Goal: Transaction & Acquisition: Purchase product/service

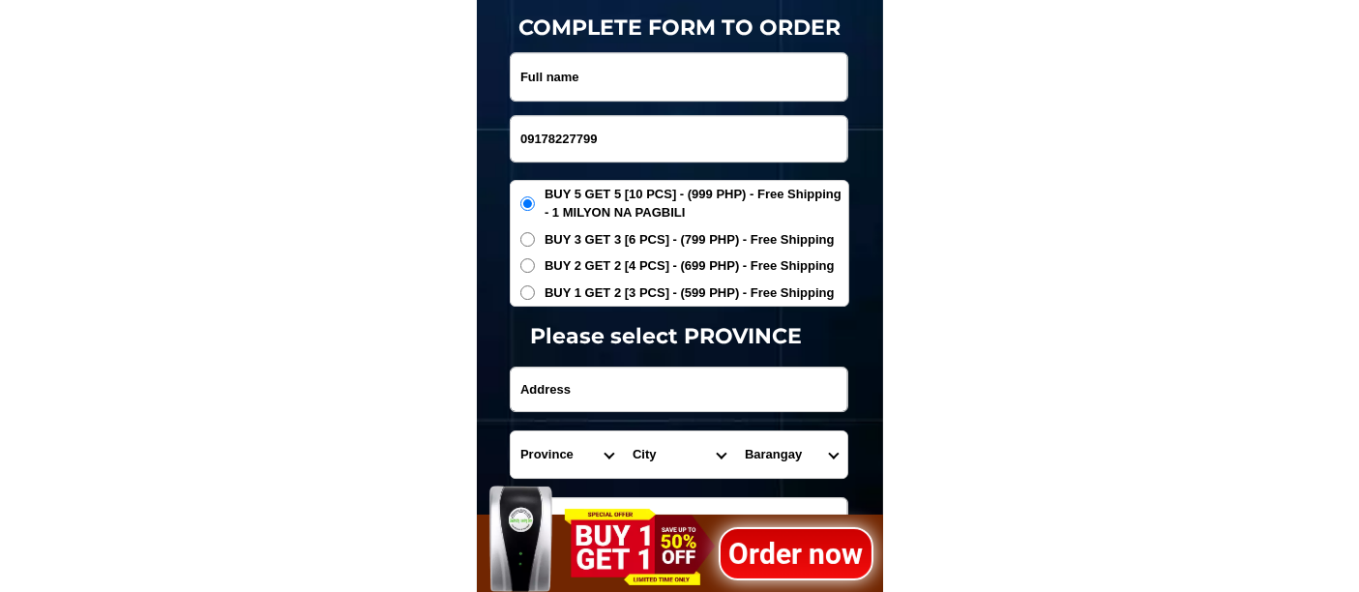
scroll to position [6474, 0]
click at [598, 73] on input "Input full_name" at bounding box center [679, 76] width 337 height 47
paste input "bhoknoy [PERSON_NAME]"
type input "bhoknoy [PERSON_NAME]"
click at [605, 294] on span "BUY 1 GET 2 [3 PCS] - (599 PHP) - Free Shipping" at bounding box center [689, 292] width 290 height 19
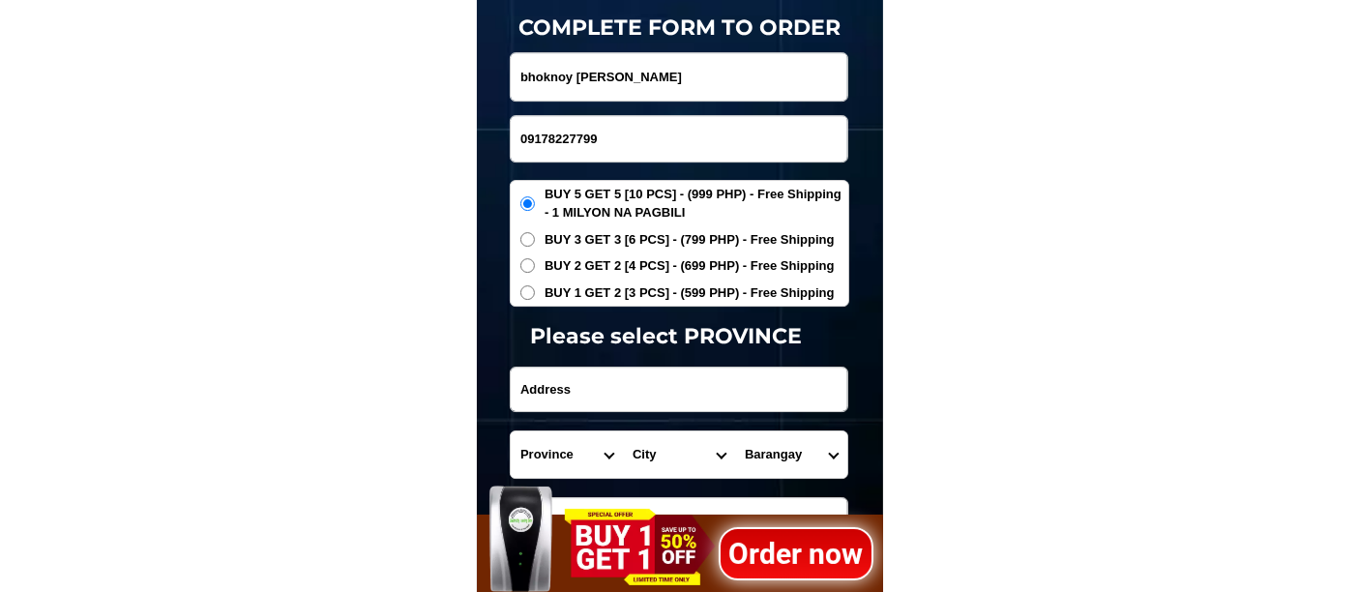
click at [535, 294] on input "BUY 1 GET 2 [3 PCS] - (599 PHP) - Free Shipping" at bounding box center [527, 292] width 15 height 15
radio input "true"
click at [570, 384] on input "Input address" at bounding box center [679, 389] width 337 height 44
paste input "sitio lumbangan,brgy laiya aplaya, [GEOGRAPHIC_DATA][PERSON_NAME], [GEOGRAPHIC_…"
type input "sitio lumbangan,brgy laiya aplaya, [GEOGRAPHIC_DATA][PERSON_NAME], [GEOGRAPHIC_…"
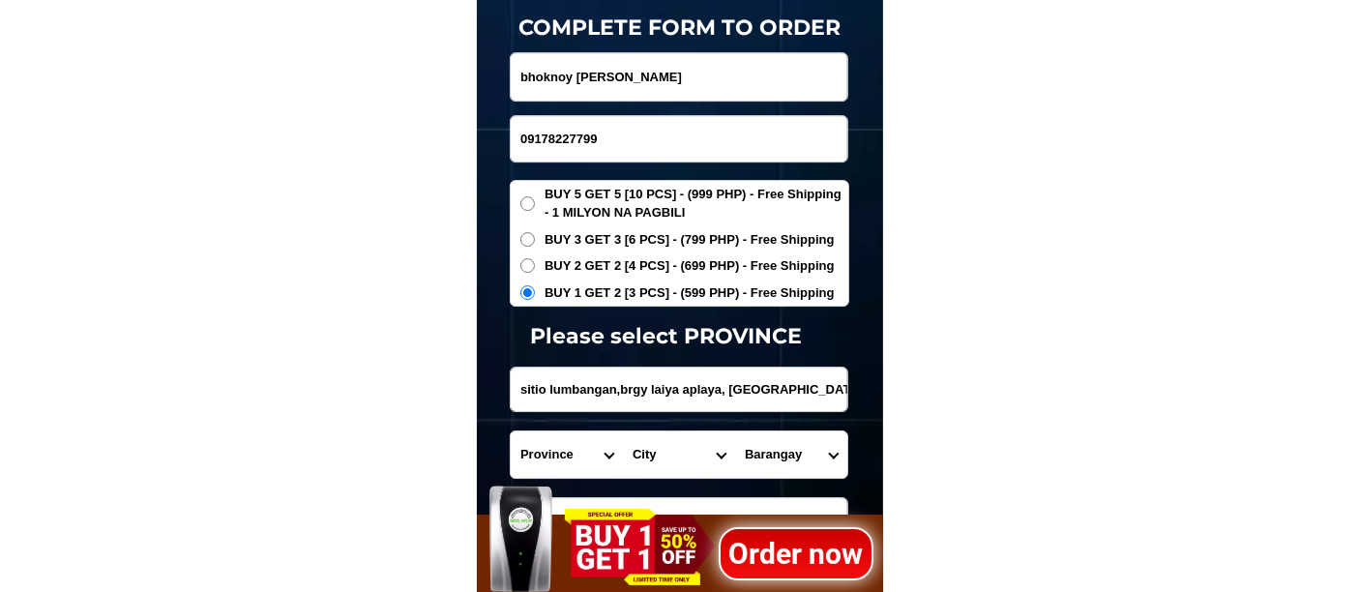
click at [550, 451] on select "Province [GEOGRAPHIC_DATA] [GEOGRAPHIC_DATA] [GEOGRAPHIC_DATA] [GEOGRAPHIC_DATA…" at bounding box center [567, 454] width 112 height 46
select select "63_108"
click at [511, 431] on select "Province [GEOGRAPHIC_DATA] [GEOGRAPHIC_DATA] [GEOGRAPHIC_DATA] [GEOGRAPHIC_DATA…" at bounding box center [567, 454] width 112 height 46
click at [654, 448] on select "City Agoncillo Alitagtag Allacapan [GEOGRAPHIC_DATA] [GEOGRAPHIC_DATA]-balete […" at bounding box center [679, 454] width 112 height 46
select select "63_1088728"
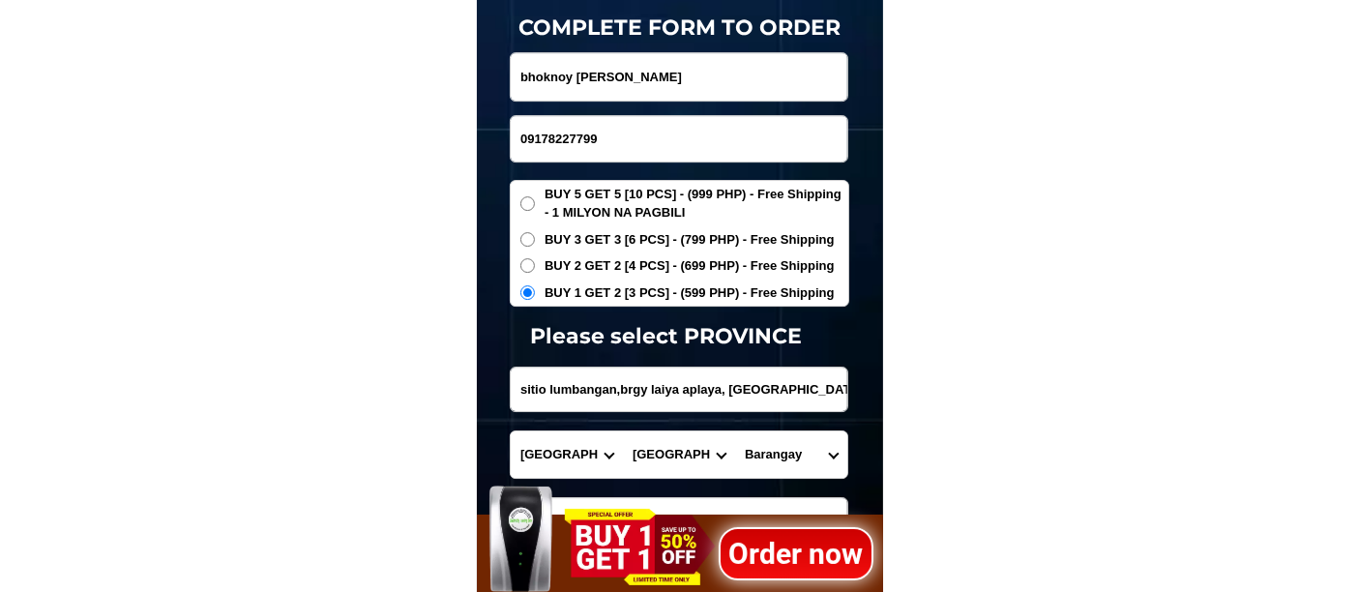
click at [623, 431] on select "City Agoncillo Alitagtag Allacapan [GEOGRAPHIC_DATA] [GEOGRAPHIC_DATA]-balete […" at bounding box center [679, 454] width 112 height 46
click at [781, 459] on select "Barangay Abung Balagbag Barualte Bataan Buhay na sapa Bulsa Calicanto Calitcali…" at bounding box center [791, 454] width 112 height 46
select select "63_10887283946"
click at [735, 431] on select "Barangay Abung Balagbag Barualte Bataan Buhay na sapa Bulsa Calicanto Calitcali…" at bounding box center [791, 454] width 112 height 46
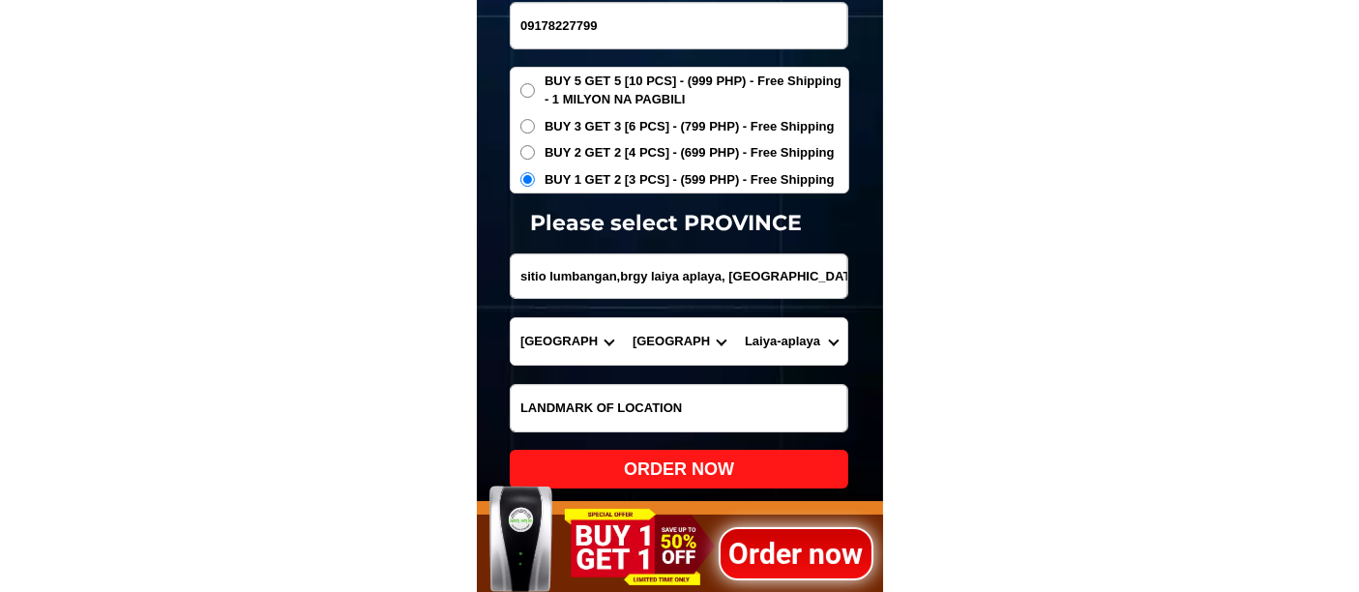
scroll to position [6689, 0]
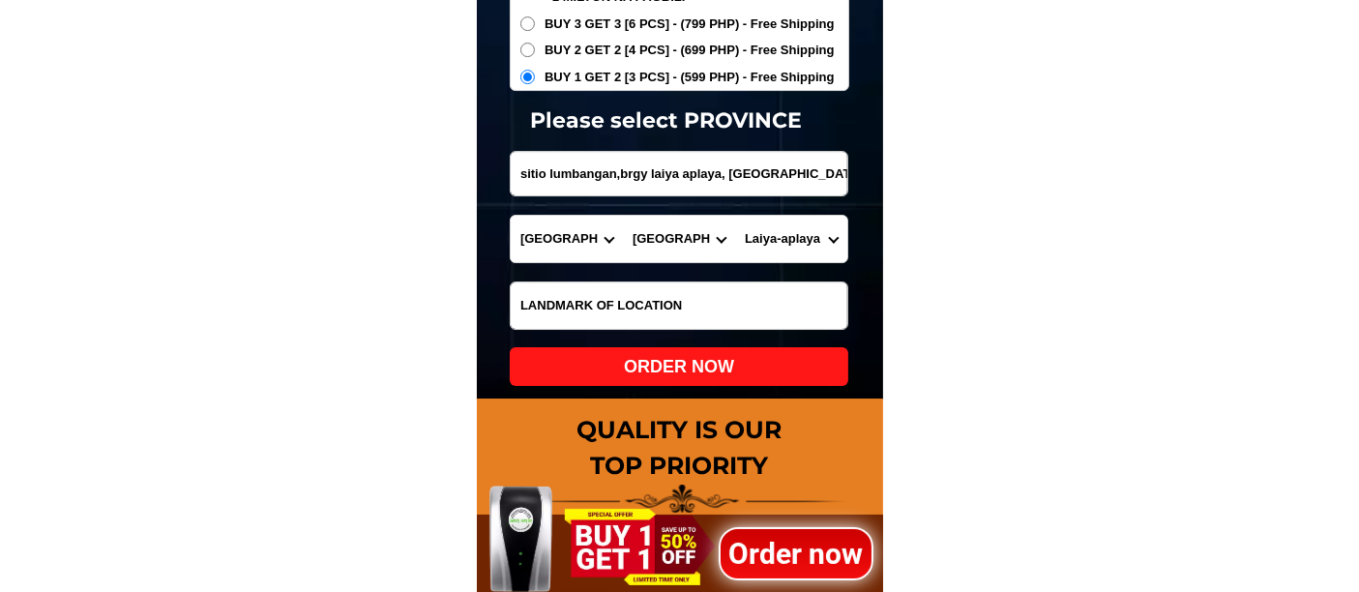
click at [656, 368] on div "ORDER NOW" at bounding box center [679, 367] width 338 height 26
radio input "true"
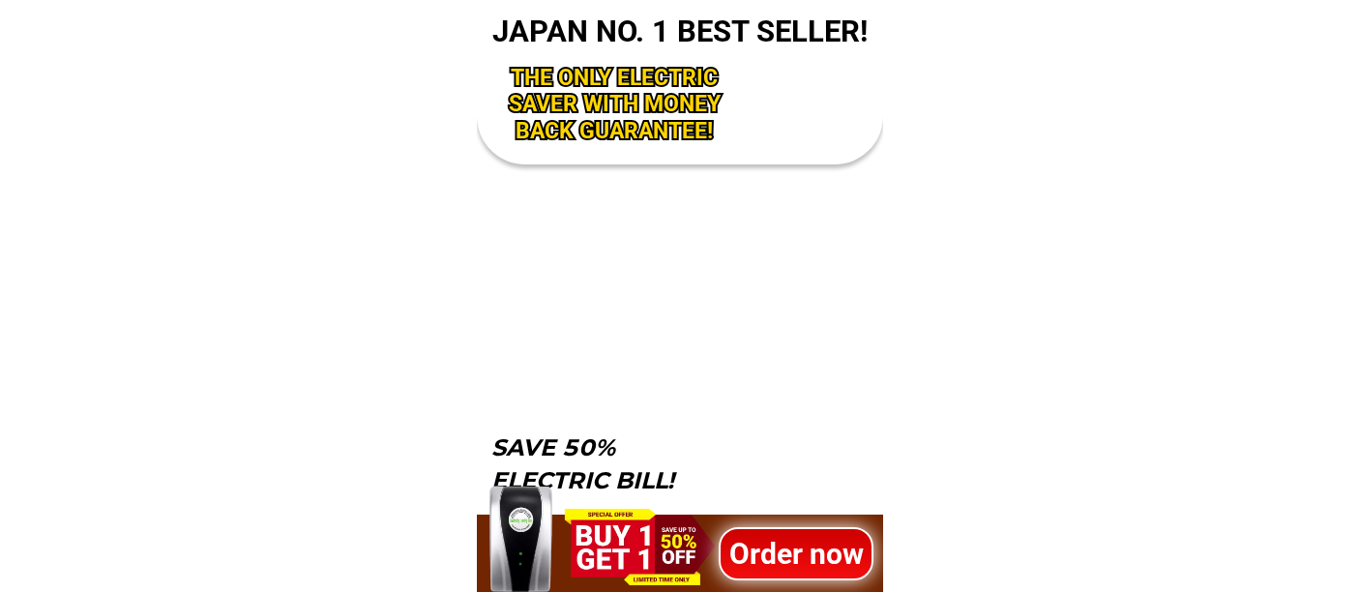
scroll to position [6366, 0]
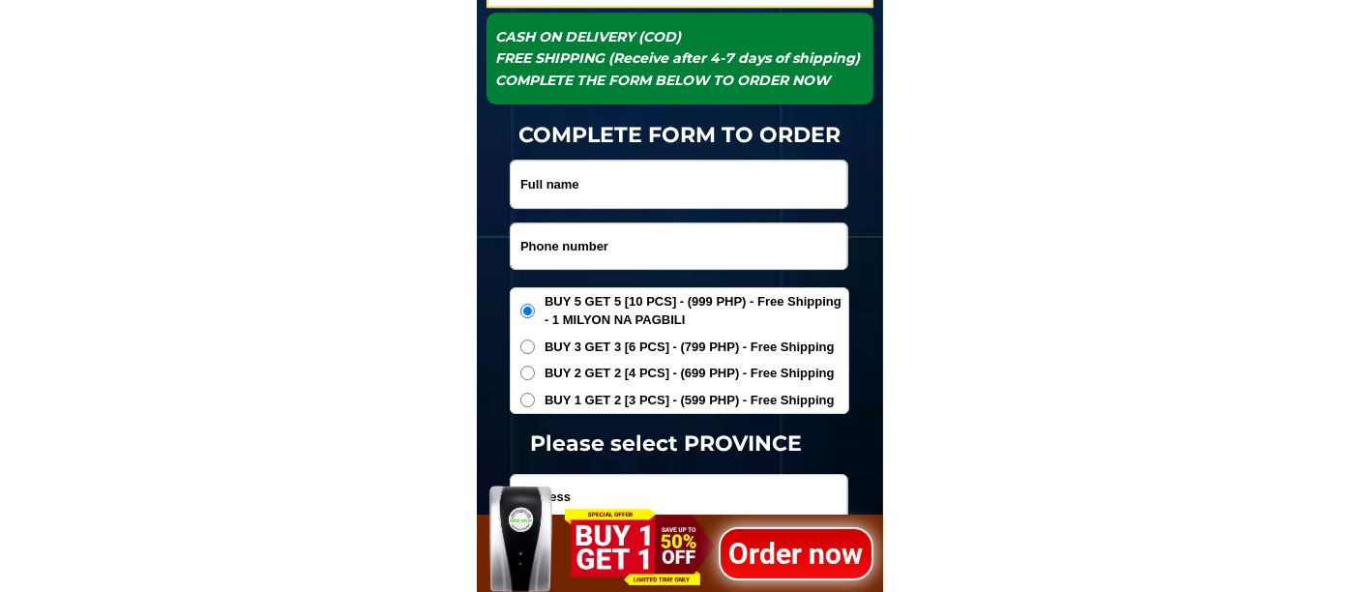
click at [566, 248] on input "Input phone_number" at bounding box center [679, 245] width 337 height 45
paste input "09090233555"
type input "09090233555"
click at [611, 176] on input "Input full_name" at bounding box center [679, 184] width 337 height 47
paste input "[PERSON_NAME]"
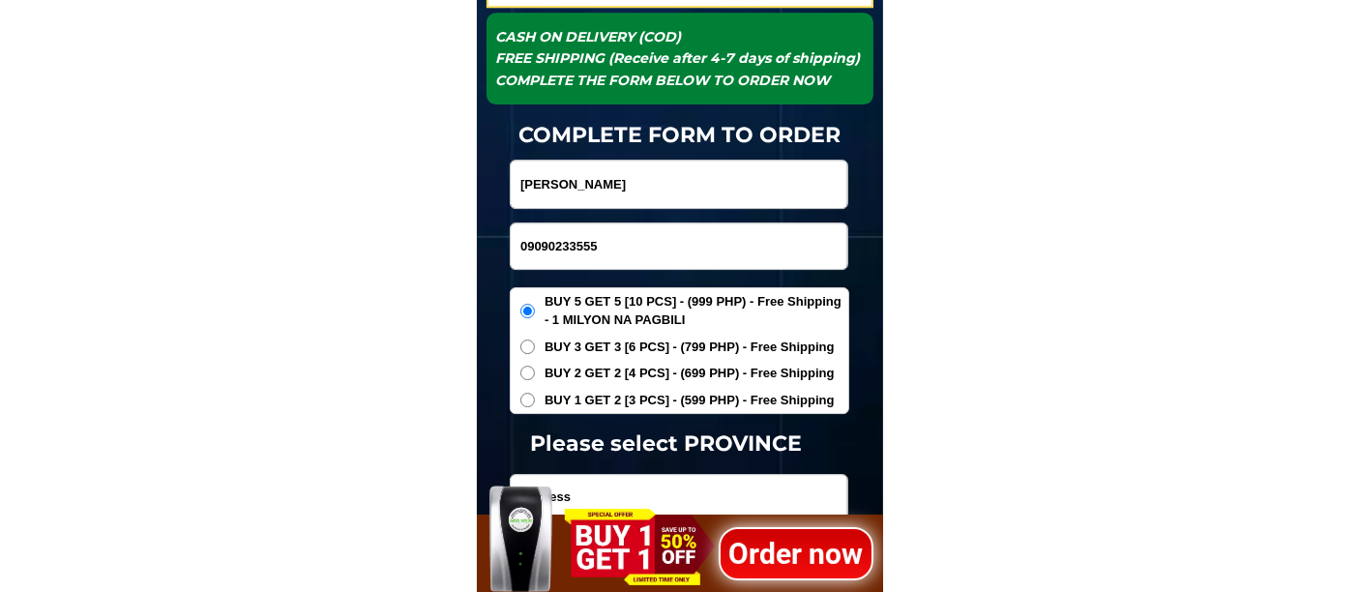
type input "[PERSON_NAME]"
click at [566, 391] on span "BUY 1 GET 2 [3 PCS] - (599 PHP) - Free Shipping" at bounding box center [689, 400] width 290 height 19
click at [535, 393] on input "BUY 1 GET 2 [3 PCS] - (599 PHP) - Free Shipping" at bounding box center [527, 400] width 15 height 15
radio input "true"
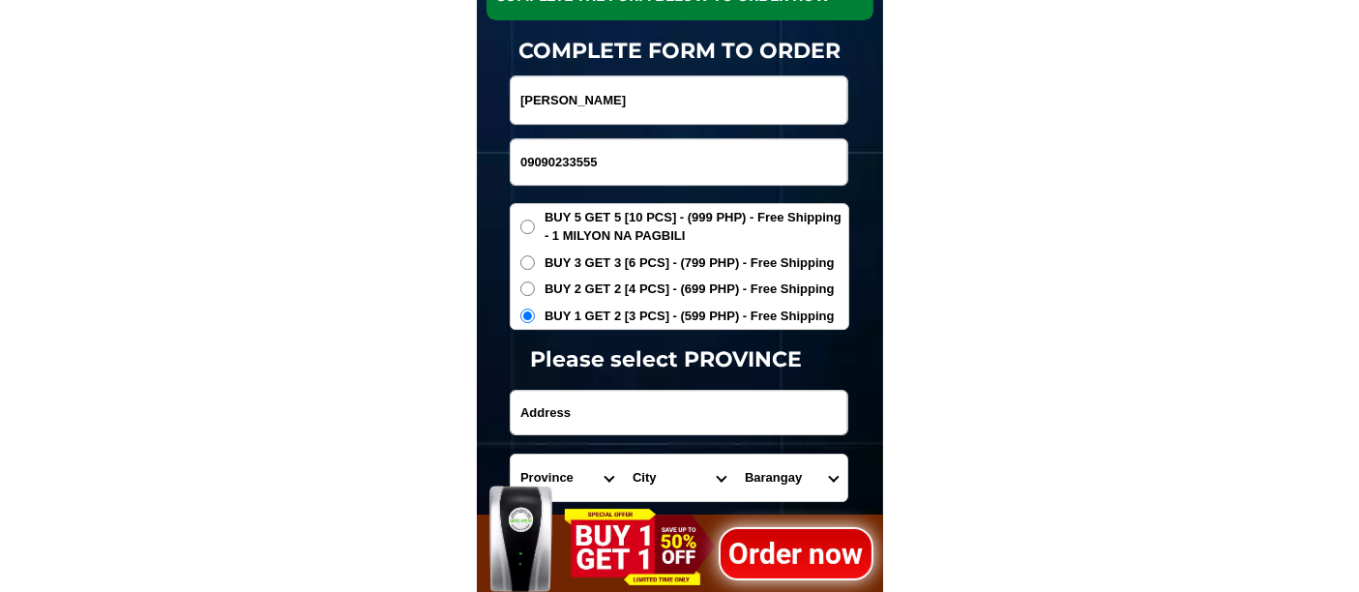
scroll to position [6474, 0]
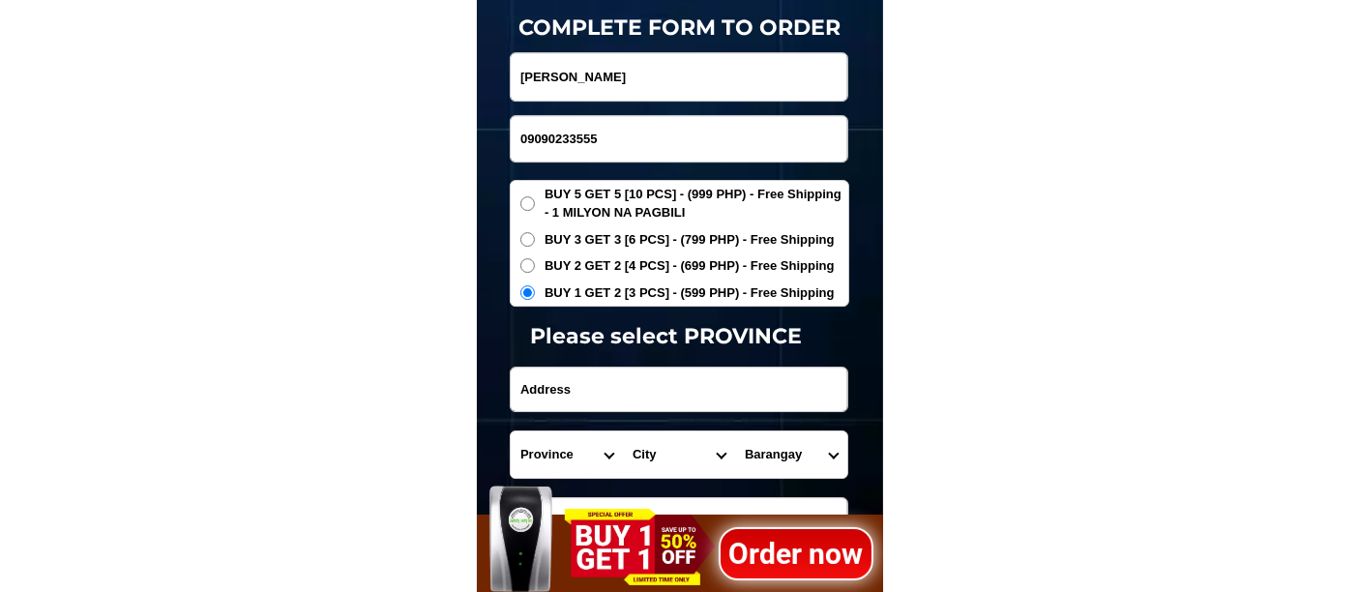
click at [545, 390] on input "Input address" at bounding box center [679, 389] width 337 height 44
paste input "Block 93 lots 20 Purok kawayanan Barangay handumanan"
type input "Block 93 lots 20 Purok kawayanan Barangay handumanan"
click at [566, 455] on select "Province [GEOGRAPHIC_DATA] [GEOGRAPHIC_DATA][PERSON_NAME][GEOGRAPHIC_DATA][GEOG…" at bounding box center [567, 454] width 112 height 46
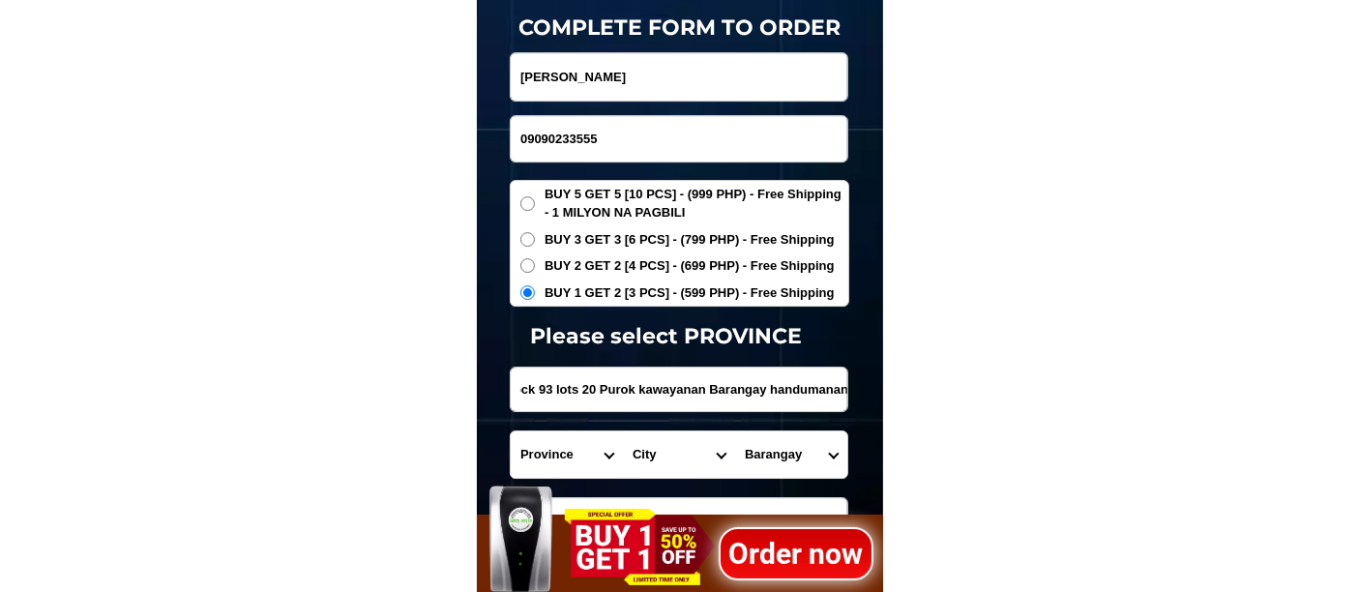
scroll to position [0, 0]
drag, startPoint x: 656, startPoint y: 384, endPoint x: 917, endPoint y: 388, distance: 261.1
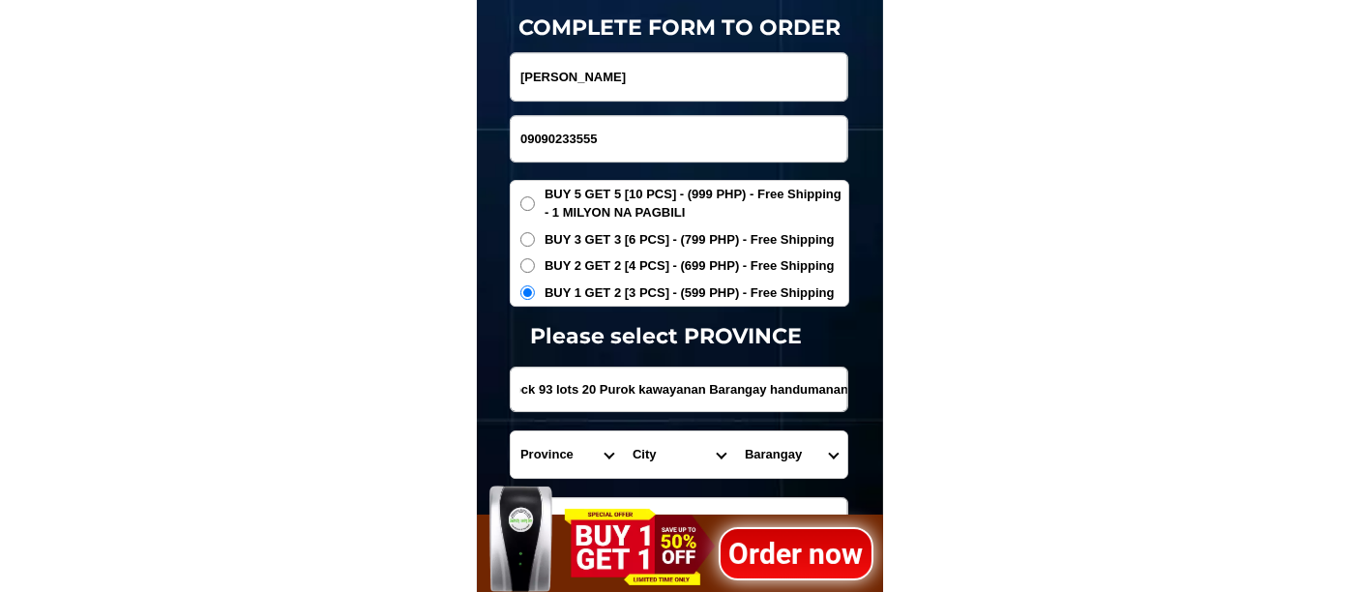
scroll to position [0, 0]
click at [557, 456] on select "Province [GEOGRAPHIC_DATA] [GEOGRAPHIC_DATA][PERSON_NAME][GEOGRAPHIC_DATA][GEOG…" at bounding box center [567, 454] width 112 height 46
select select "63_396"
click at [511, 431] on select "Province [GEOGRAPHIC_DATA] [GEOGRAPHIC_DATA][PERSON_NAME][GEOGRAPHIC_DATA][GEOG…" at bounding box center [567, 454] width 112 height 46
click at [662, 455] on select "City [GEOGRAPHIC_DATA]-city [GEOGRAPHIC_DATA]-city [GEOGRAPHIC_DATA][PERSON_NAM…" at bounding box center [679, 454] width 112 height 46
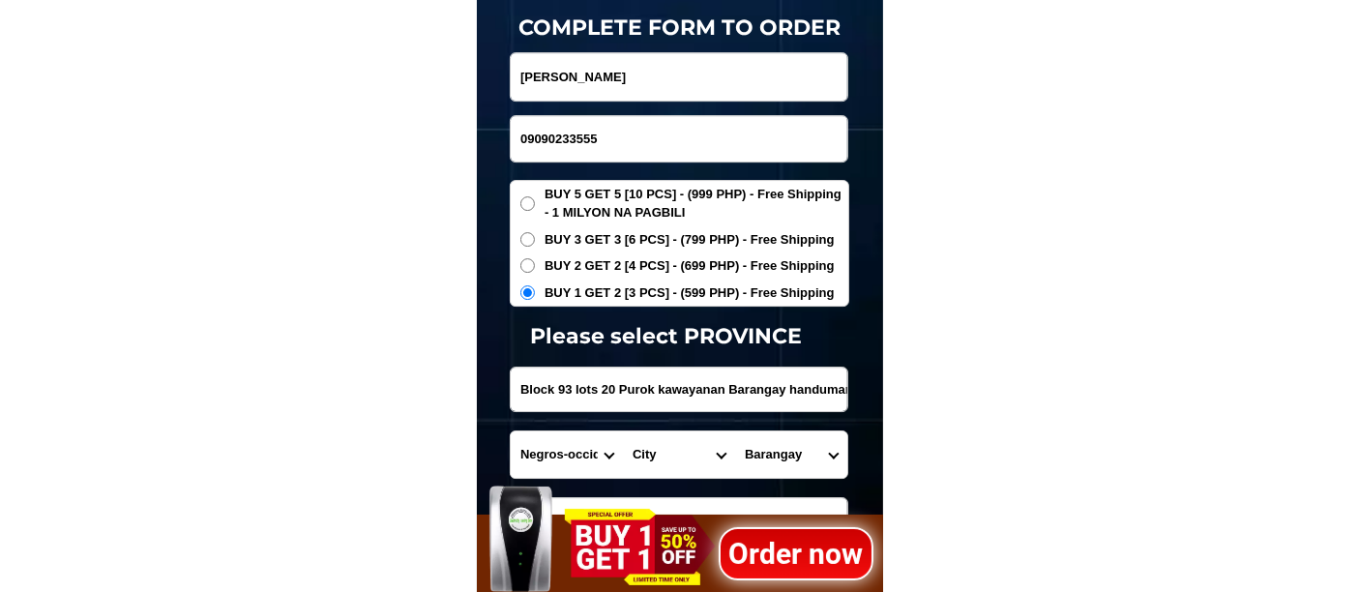
select select "63_3968348"
click at [623, 431] on select "City [GEOGRAPHIC_DATA]-city [GEOGRAPHIC_DATA]-city [GEOGRAPHIC_DATA][PERSON_NAM…" at bounding box center [679, 454] width 112 height 46
click at [779, 451] on select "Barangay [PERSON_NAME] Barangay 1 (pob.) Barangay 10 (pob.) Barangay 11 (pob.) …" at bounding box center [791, 454] width 112 height 46
select select "63_396834884988"
click at [735, 431] on select "Barangay [PERSON_NAME] Barangay 1 (pob.) Barangay 10 (pob.) Barangay 11 (pob.) …" at bounding box center [791, 454] width 112 height 46
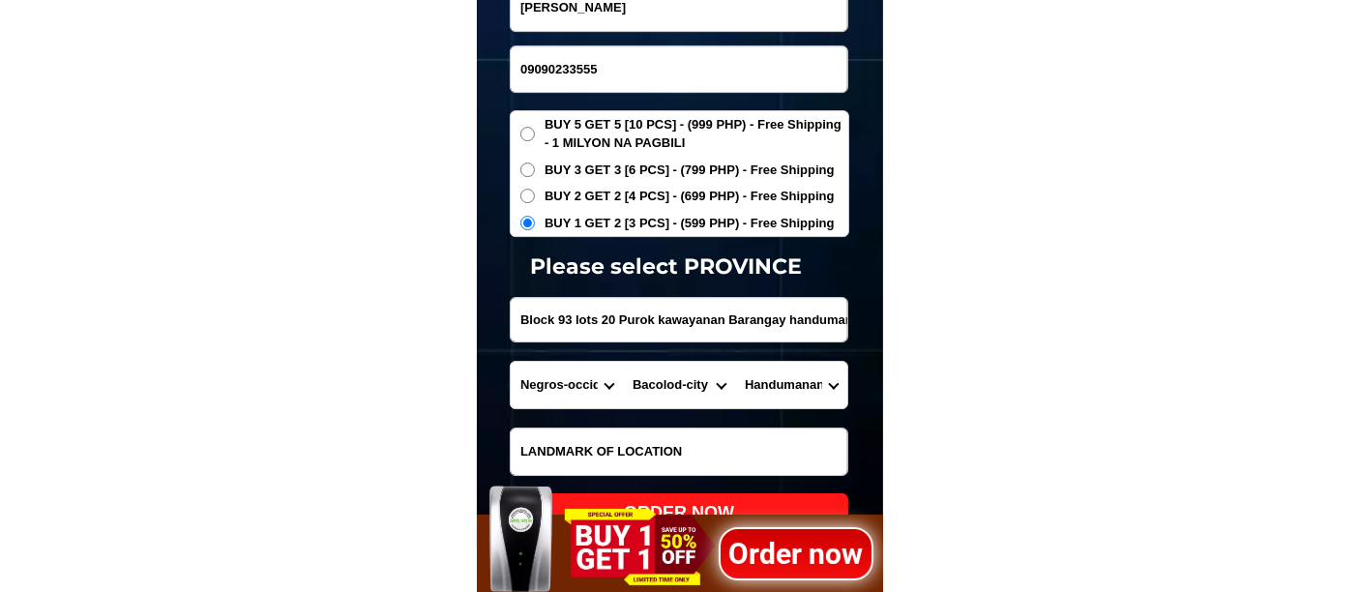
scroll to position [6581, 0]
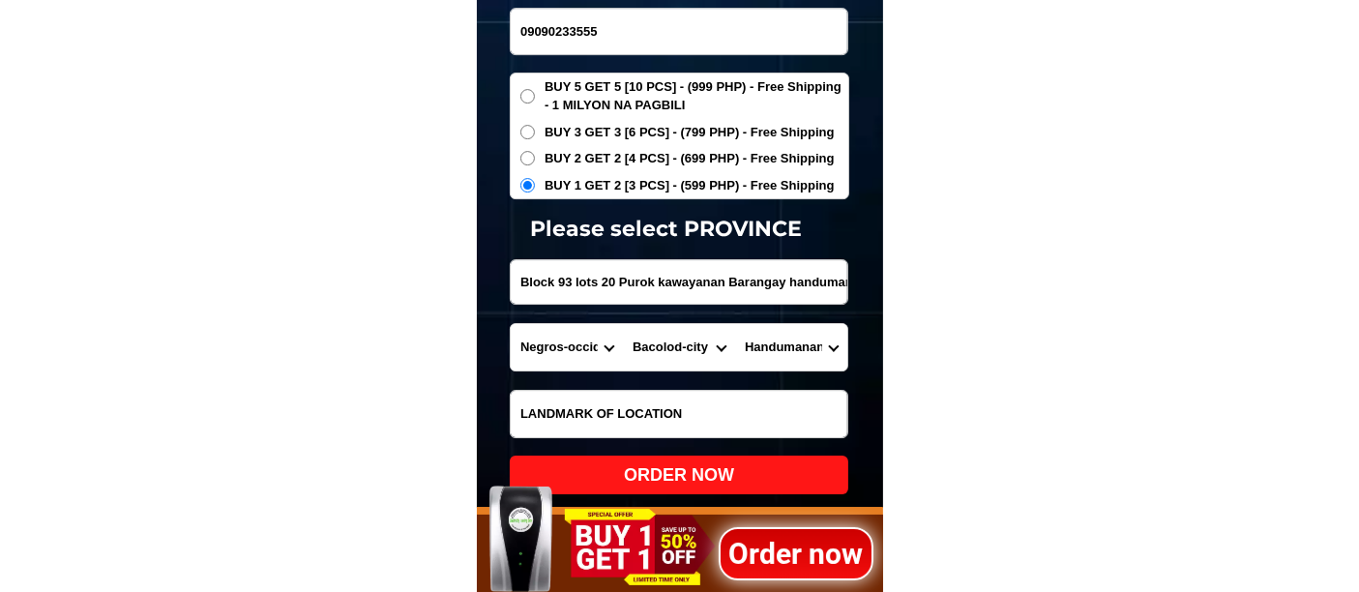
click at [672, 474] on div "ORDER NOW" at bounding box center [679, 475] width 338 height 26
radio input "true"
